Goal: Obtain resource: Download file/media

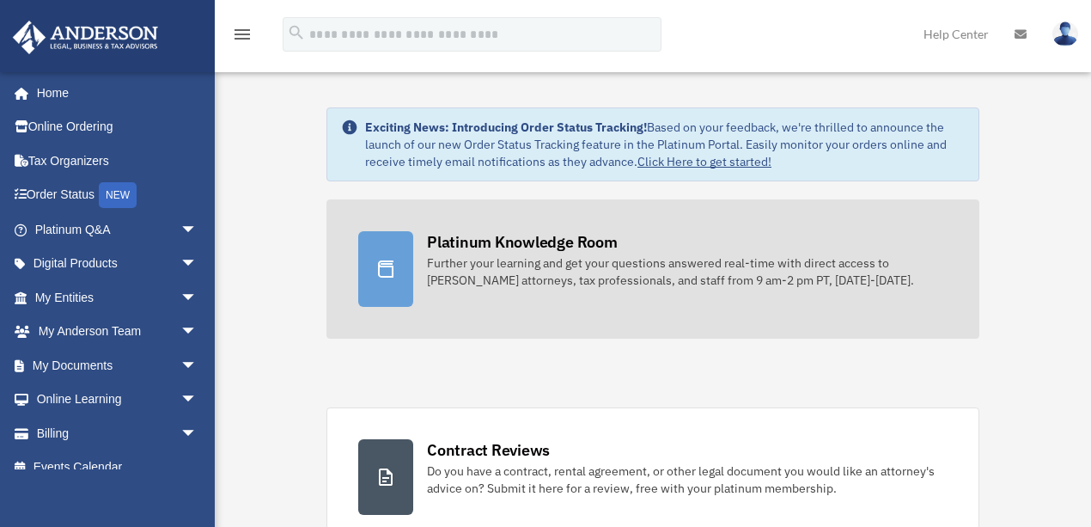
click at [524, 237] on div "Platinum Knowledge Room" at bounding box center [522, 241] width 191 height 21
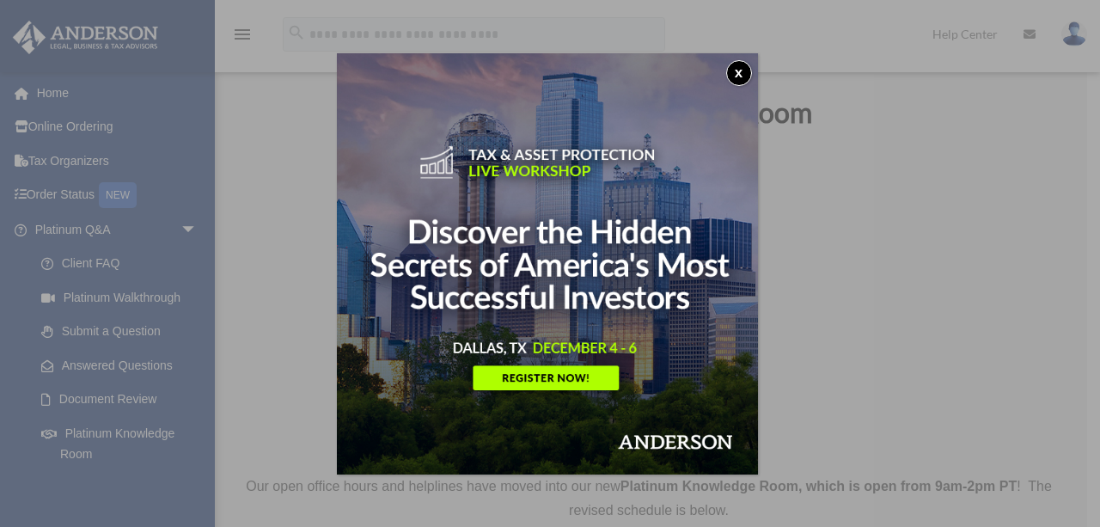
click at [741, 79] on button "x" at bounding box center [739, 73] width 26 height 26
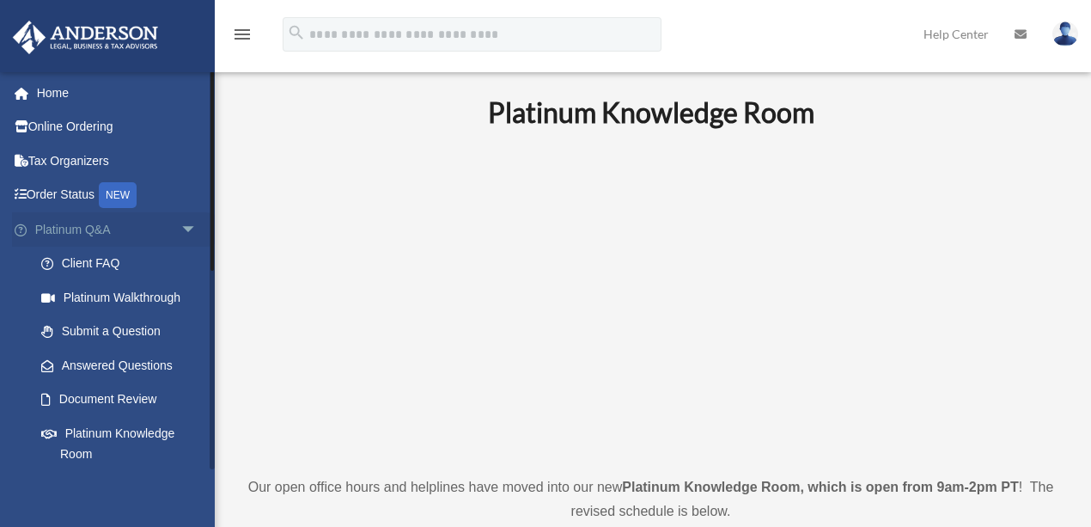
click at [101, 232] on link "Platinum Q&A arrow_drop_down" at bounding box center [117, 229] width 211 height 34
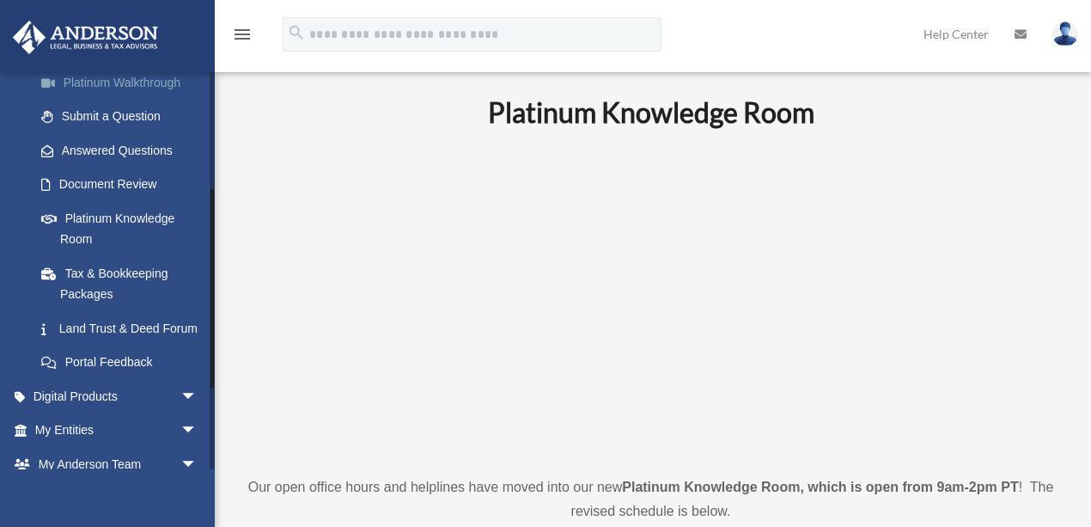
scroll to position [229, 0]
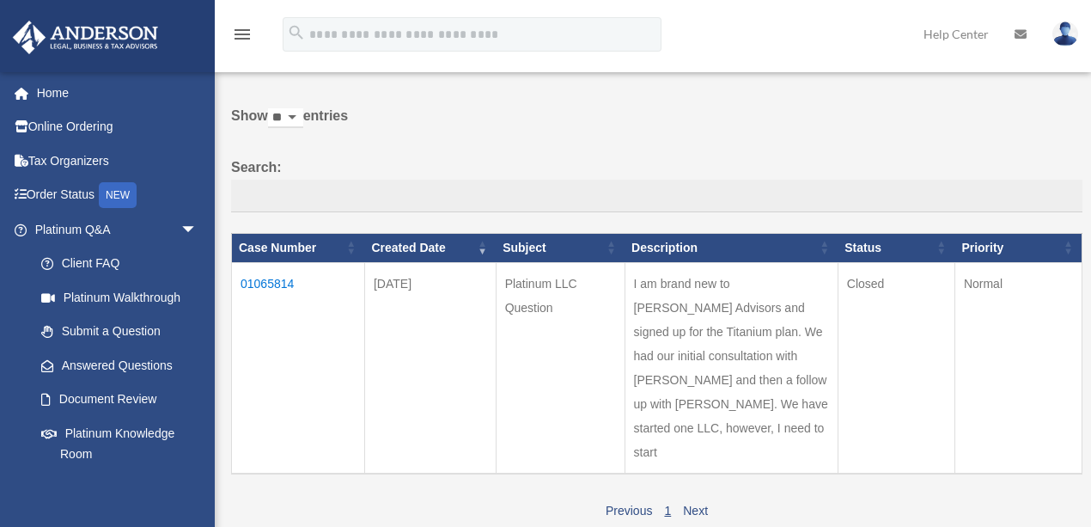
scroll to position [114, 0]
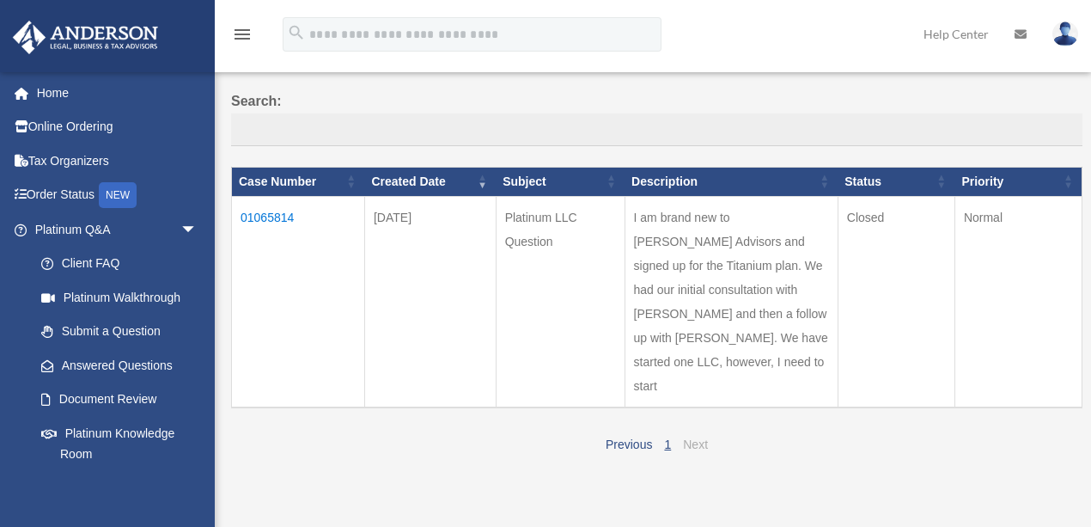
click at [694, 437] on link "Next" at bounding box center [695, 444] width 25 height 14
click at [103, 365] on link "Answered Questions" at bounding box center [123, 365] width 199 height 34
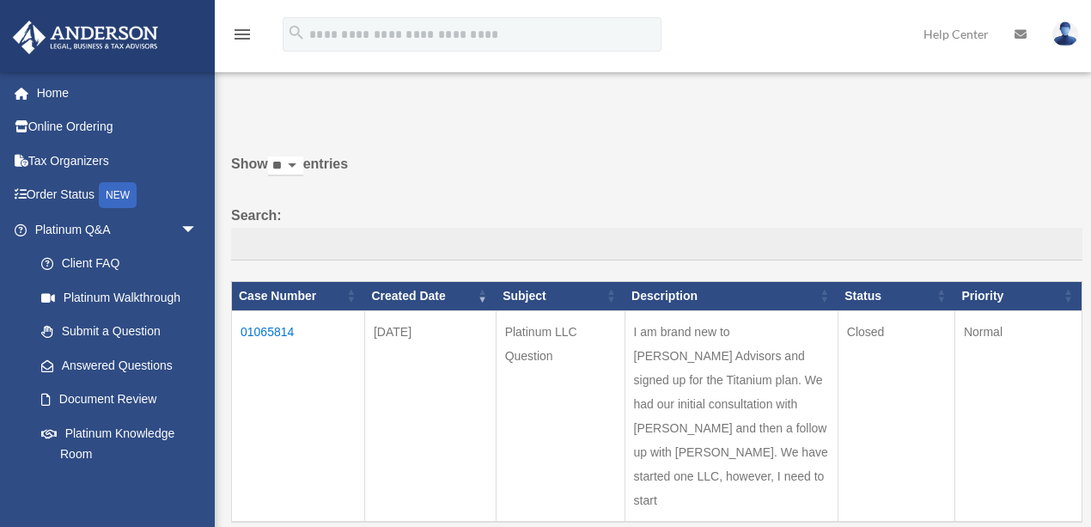
click at [259, 327] on td "01065814" at bounding box center [298, 415] width 133 height 211
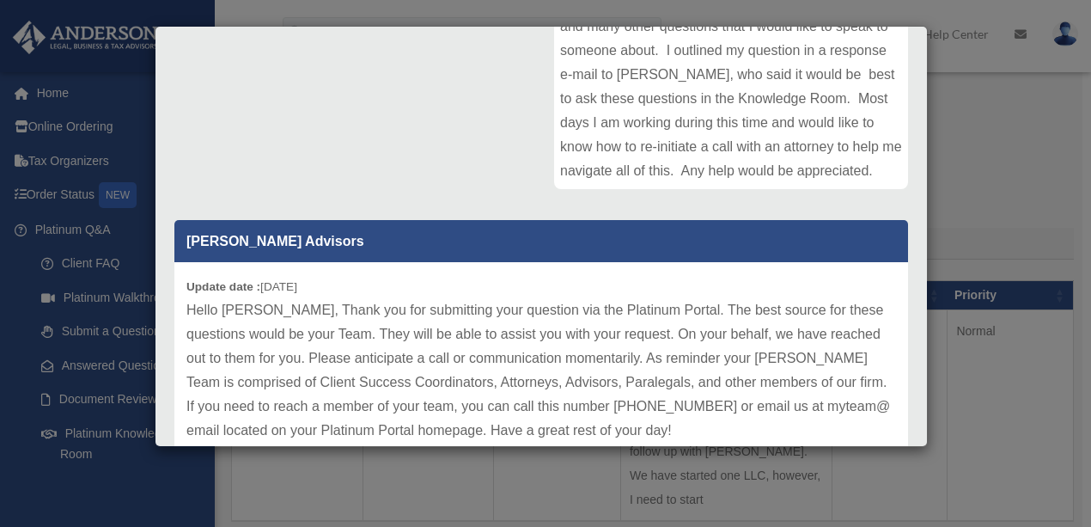
scroll to position [426, 0]
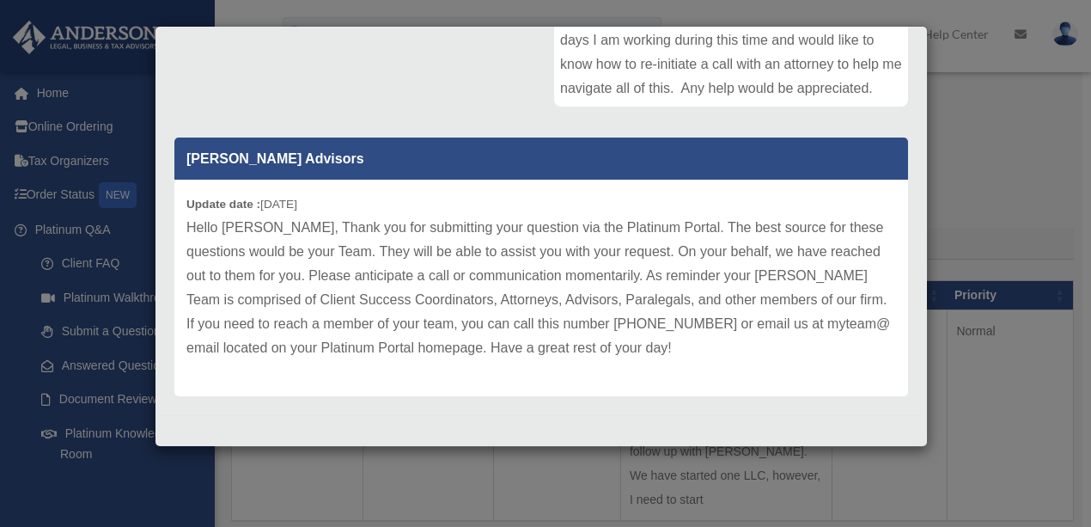
click at [415, 478] on div "Case Detail × Platinum LLC Question Case Number 01065814 Created Date August 4,…" at bounding box center [545, 263] width 1091 height 527
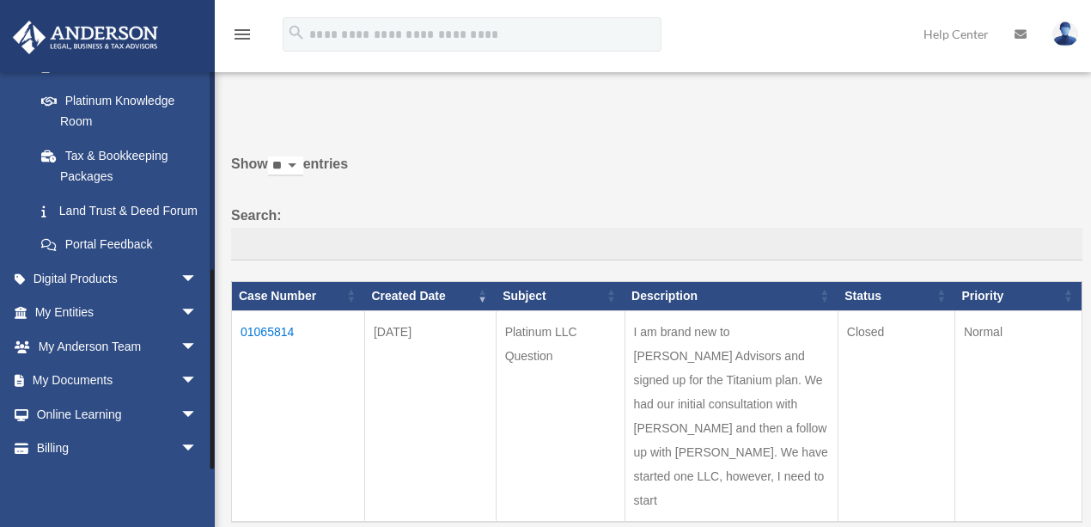
scroll to position [387, 0]
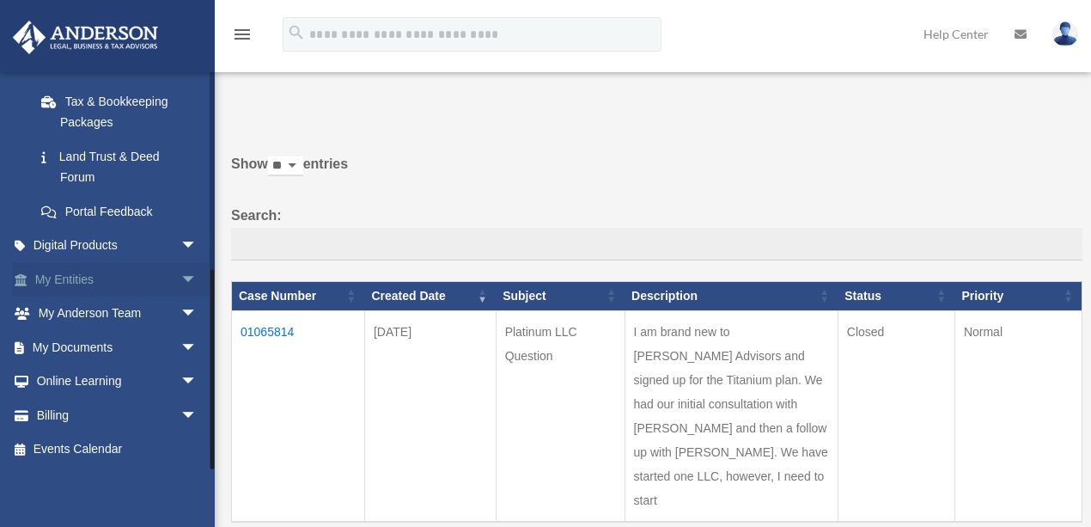
click at [183, 279] on span "arrow_drop_down" at bounding box center [197, 279] width 34 height 35
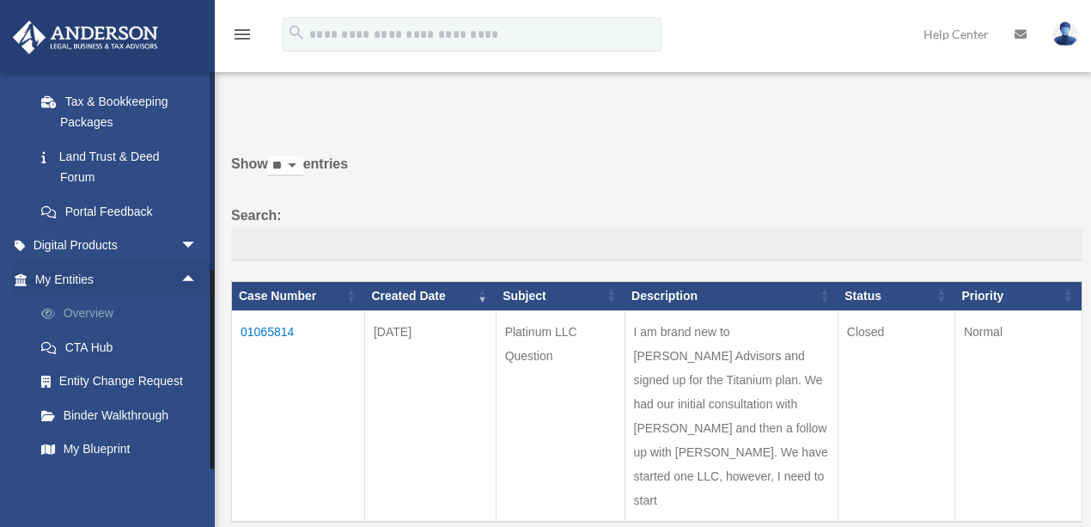
click at [86, 320] on link "Overview" at bounding box center [123, 313] width 199 height 34
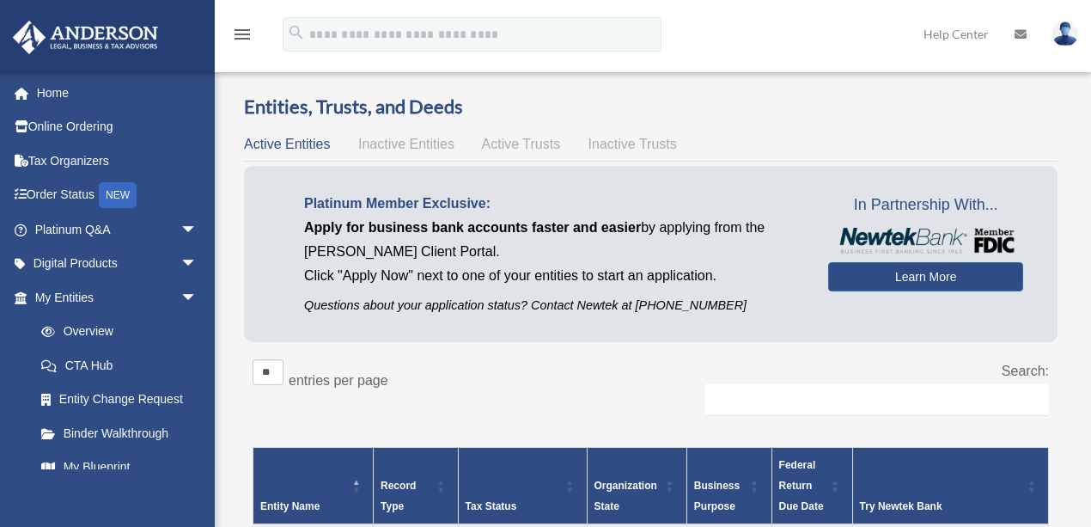
click at [501, 144] on span "Active Trusts" at bounding box center [521, 144] width 79 height 15
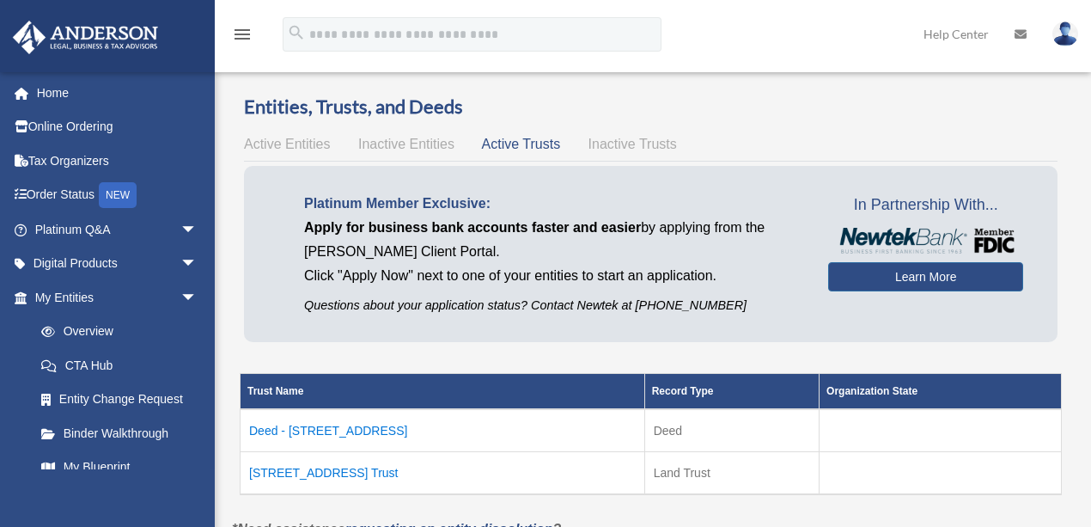
click at [296, 476] on td "[STREET_ADDRESS] Trust" at bounding box center [443, 473] width 405 height 43
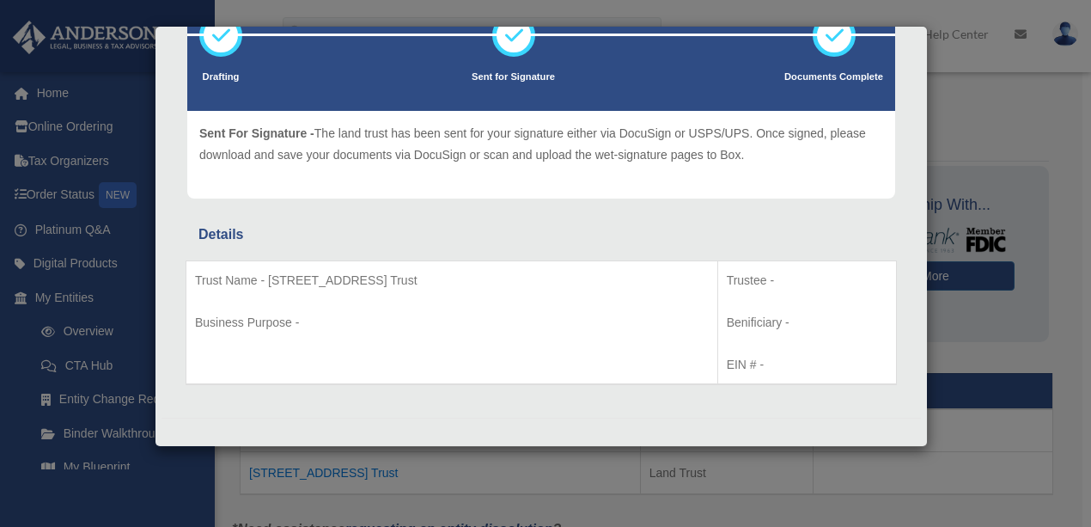
scroll to position [134, 0]
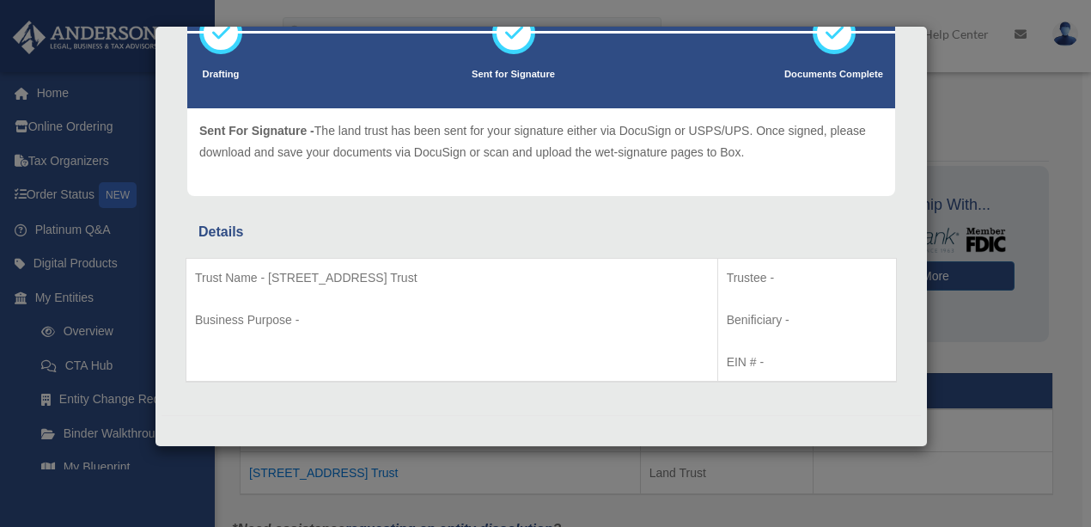
click at [155, 474] on div "Details × Drafting Sent for Signature" at bounding box center [545, 263] width 1091 height 527
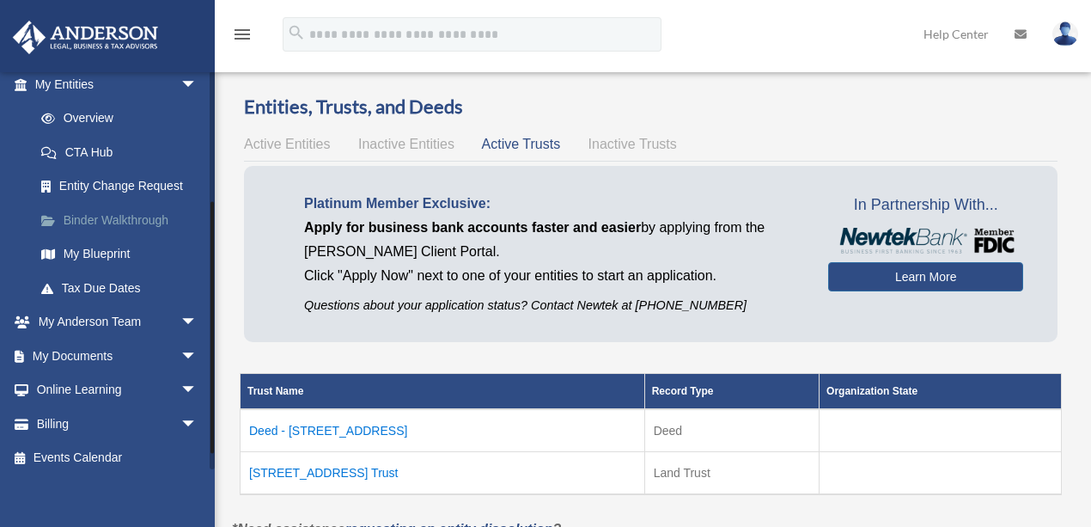
scroll to position [222, 0]
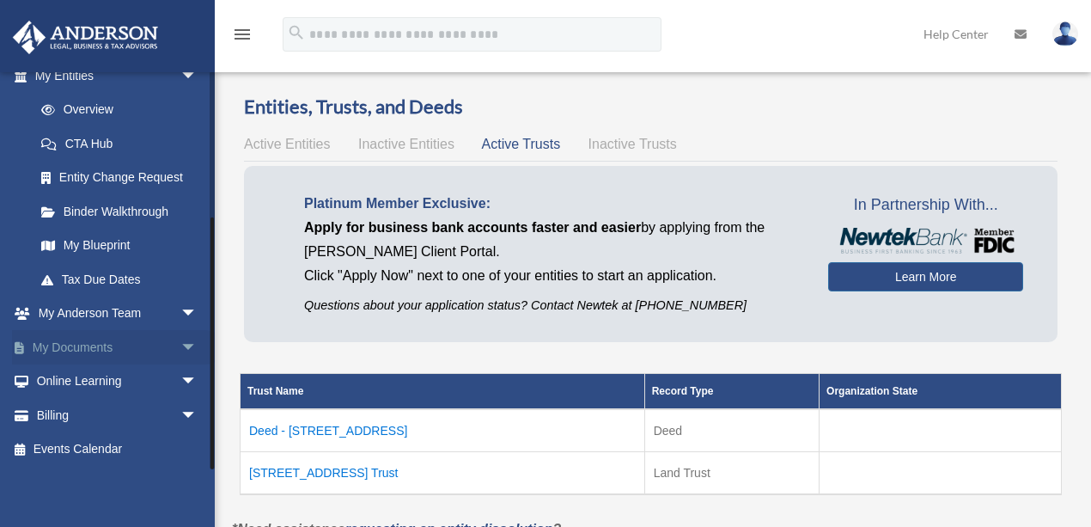
click at [182, 345] on span "arrow_drop_down" at bounding box center [197, 347] width 34 height 35
click at [73, 377] on link "Box" at bounding box center [123, 381] width 199 height 34
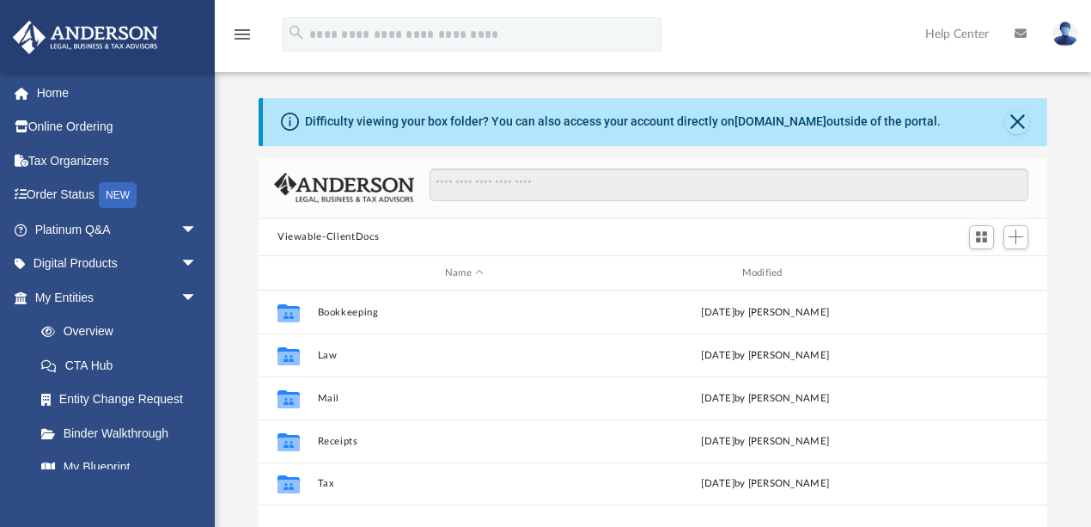
scroll to position [9, 9]
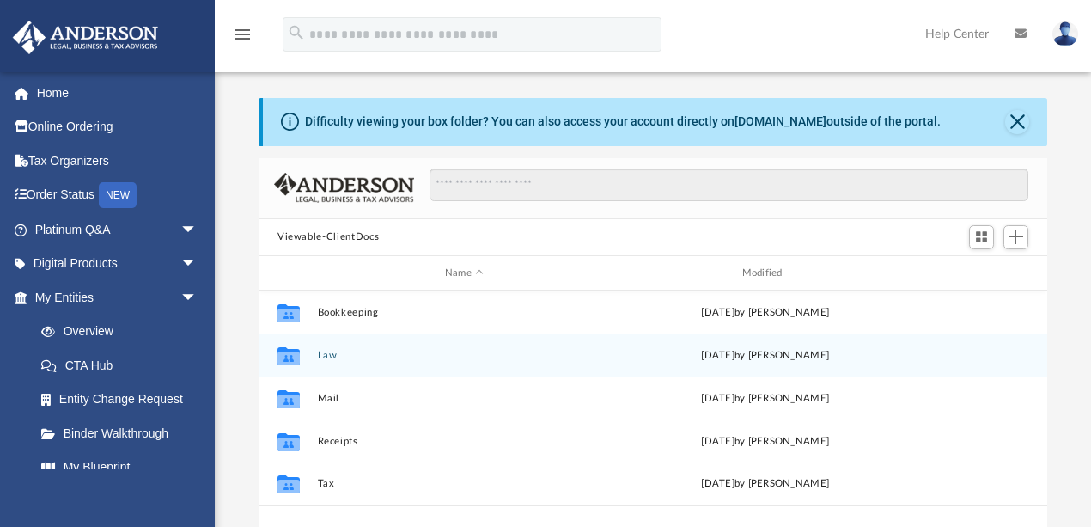
click at [325, 357] on button "Law" at bounding box center [465, 355] width 294 height 11
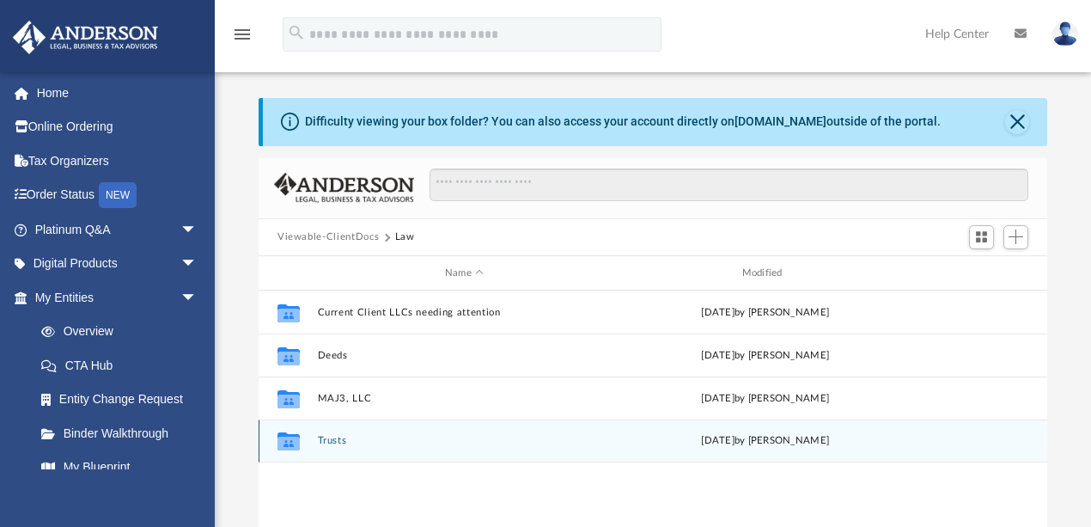
click at [328, 439] on button "Trusts" at bounding box center [465, 441] width 294 height 11
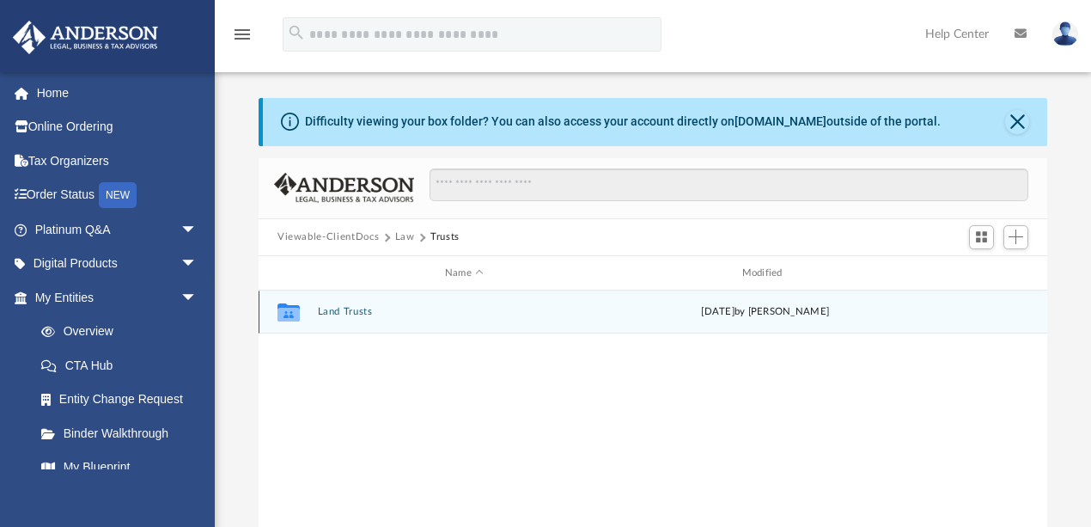
click at [349, 309] on button "Land Trusts" at bounding box center [465, 312] width 294 height 11
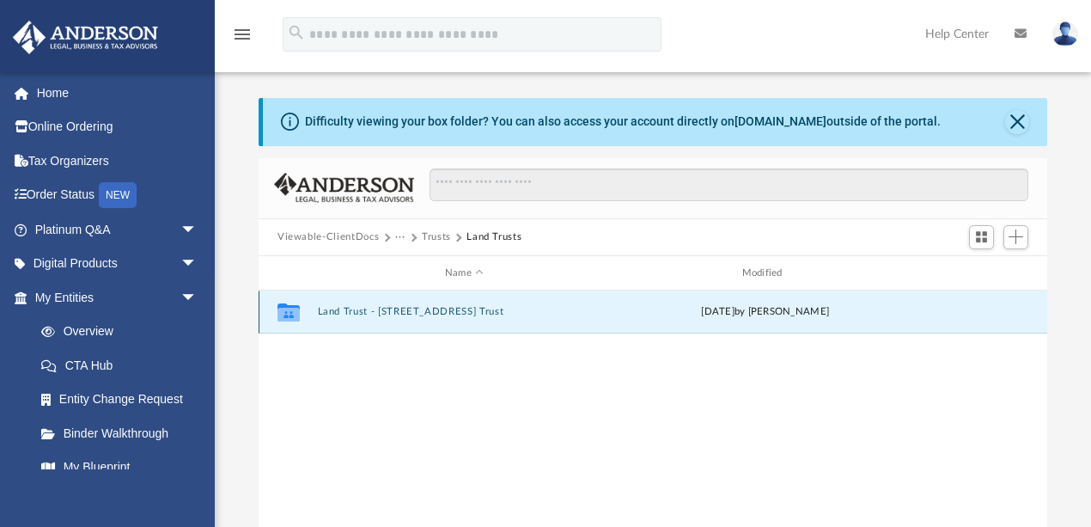
click at [349, 309] on button "Land Trust - 5312 Apo Drive Trust" at bounding box center [465, 312] width 294 height 11
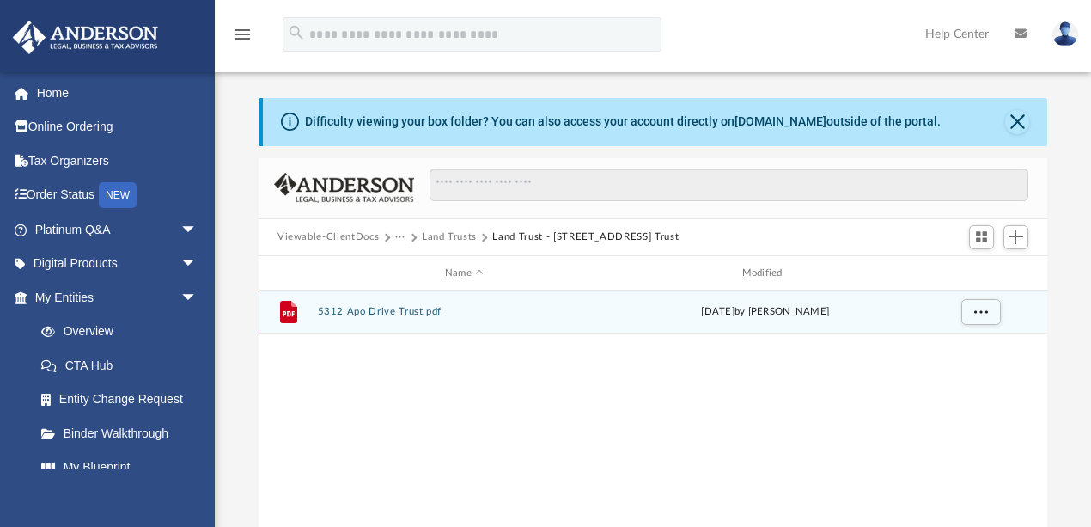
click at [349, 309] on button "5312 Apo Drive Trust.pdf" at bounding box center [465, 312] width 294 height 11
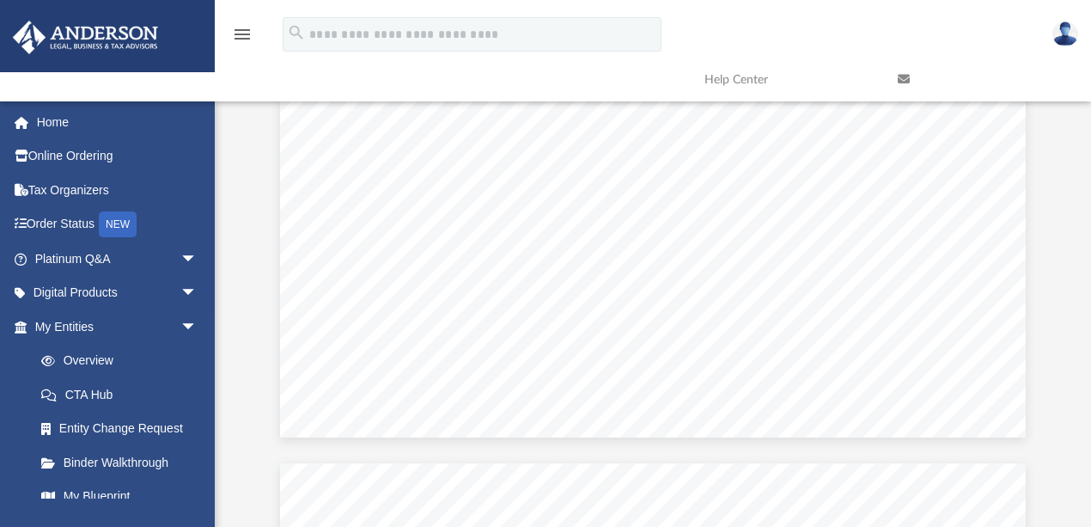
scroll to position [16551, 0]
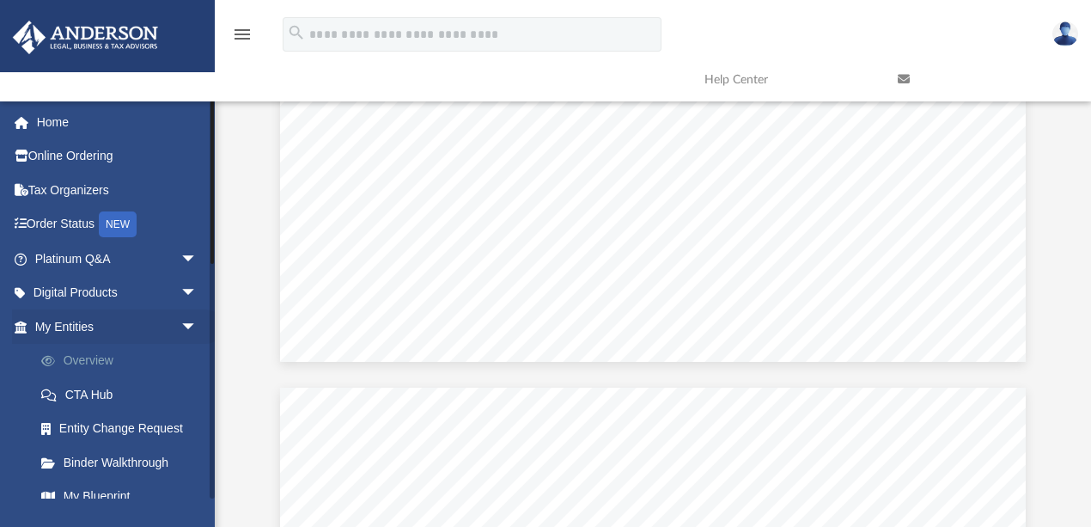
click at [103, 357] on link "Overview" at bounding box center [123, 361] width 199 height 34
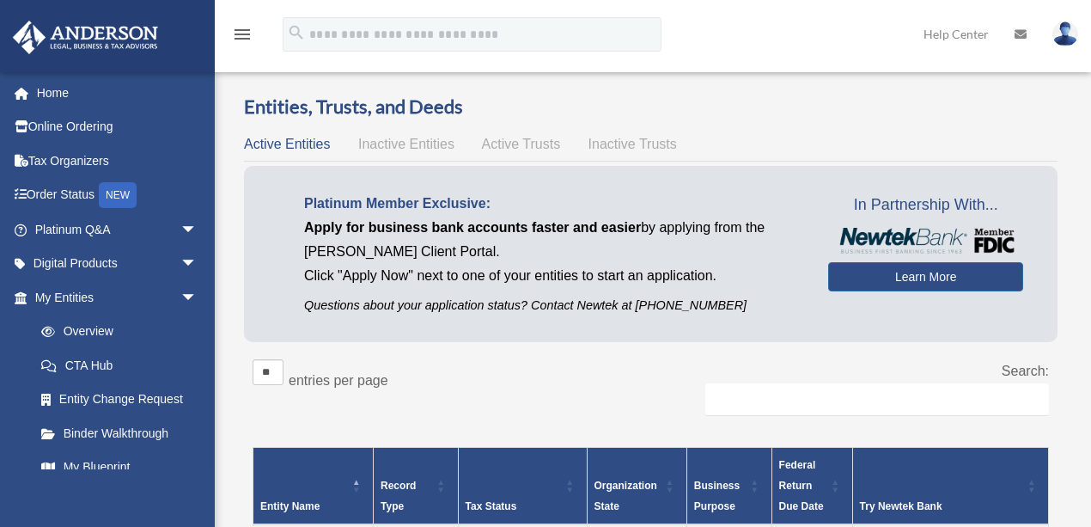
click at [509, 144] on span "Active Trusts" at bounding box center [521, 144] width 79 height 15
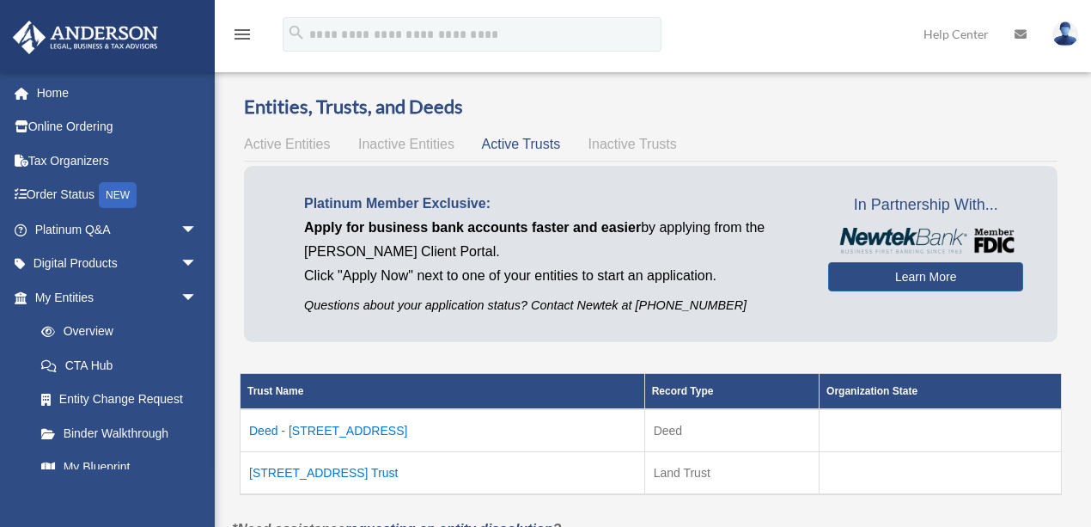
click at [323, 427] on td "Deed - [STREET_ADDRESS]" at bounding box center [443, 430] width 405 height 43
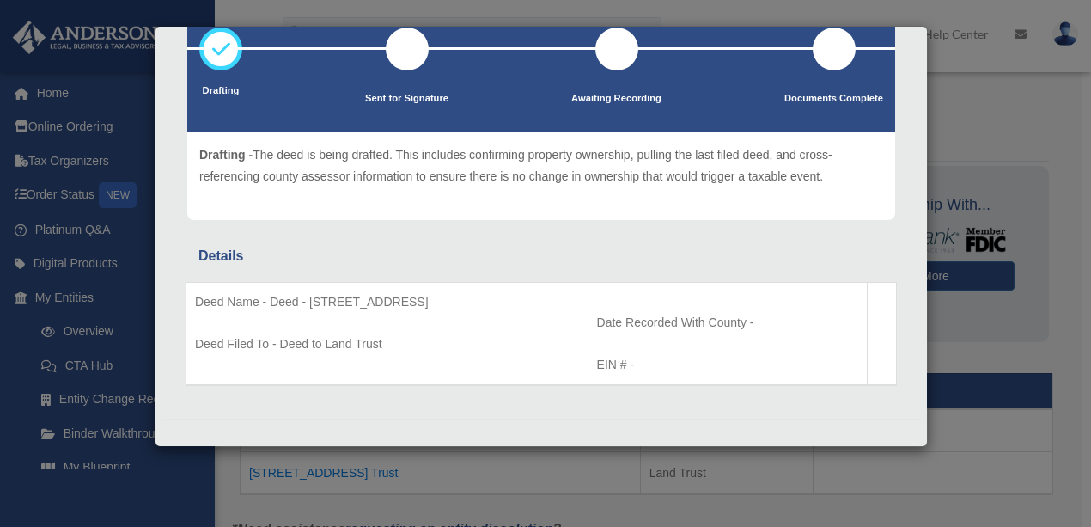
scroll to position [120, 0]
